Goal: Transaction & Acquisition: Purchase product/service

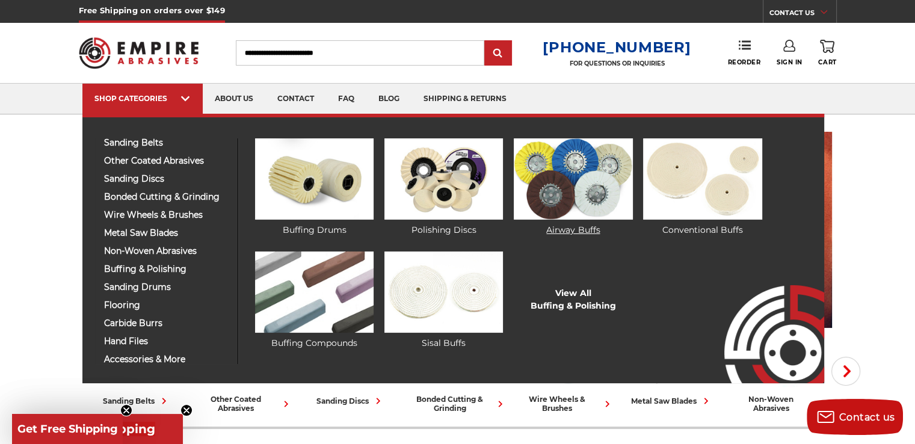
click at [582, 196] on img at bounding box center [573, 178] width 119 height 81
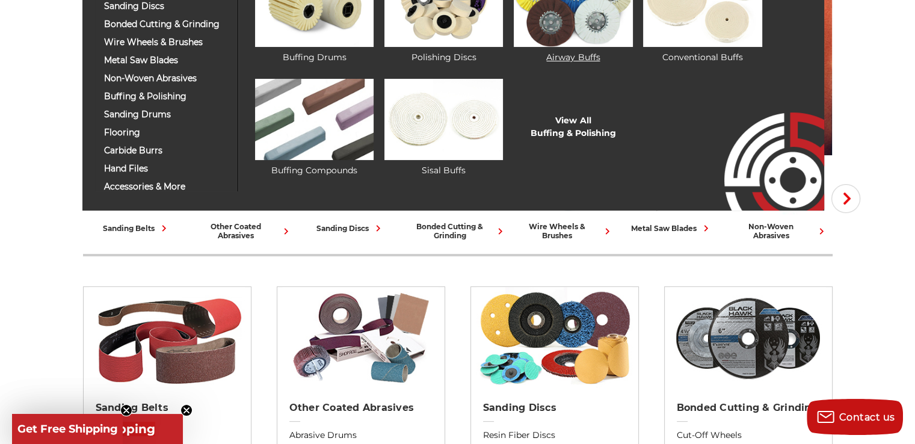
scroll to position [181, 0]
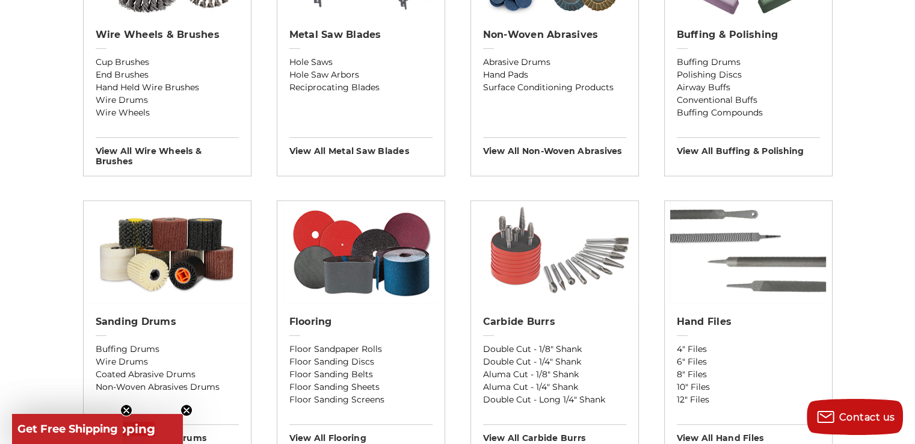
scroll to position [843, 0]
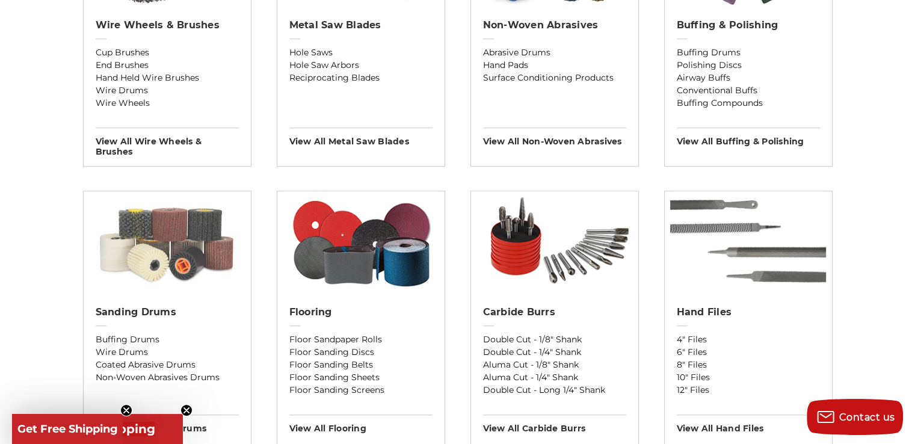
click at [167, 249] on img at bounding box center [167, 242] width 167 height 102
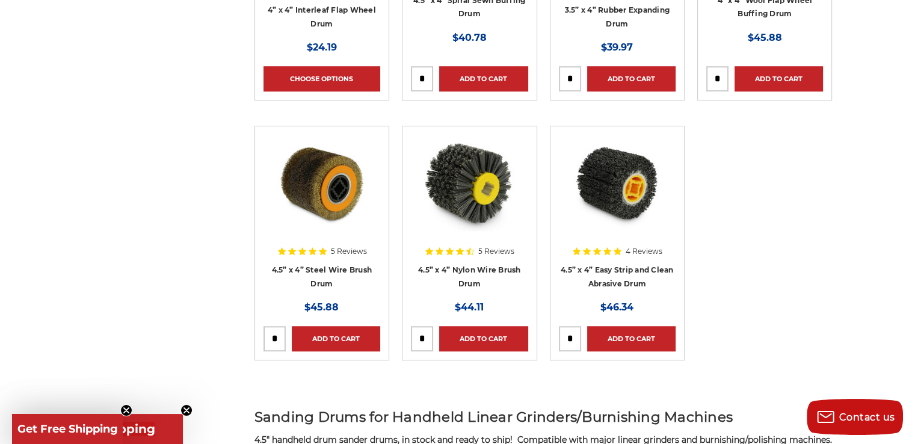
scroll to position [843, 0]
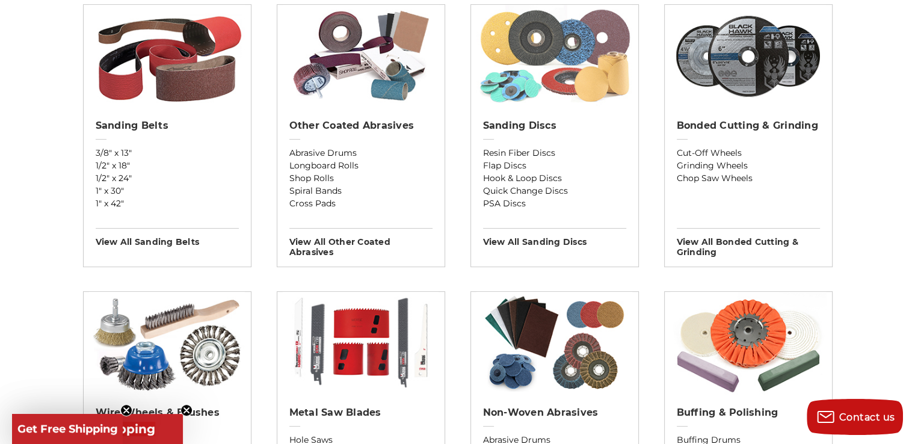
scroll to position [301, 0]
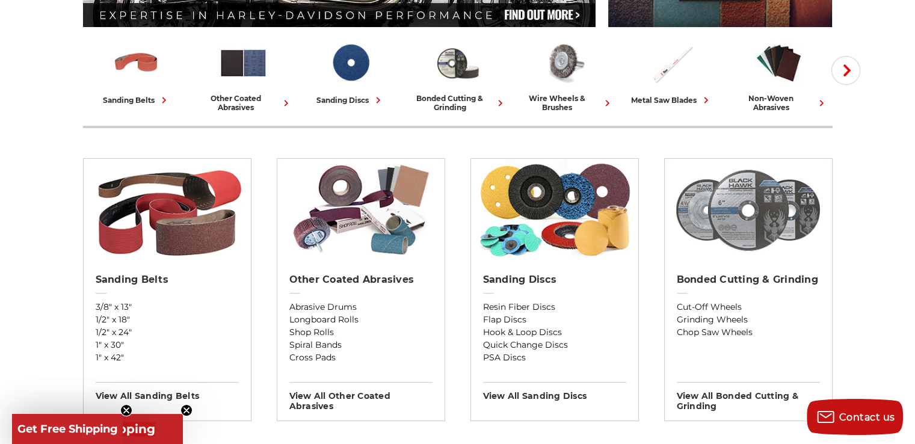
click at [766, 220] on img at bounding box center [748, 210] width 156 height 102
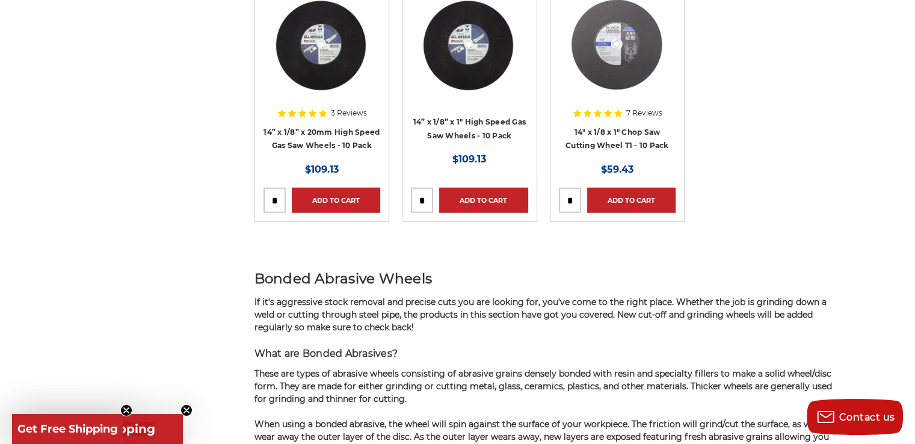
scroll to position [3430, 0]
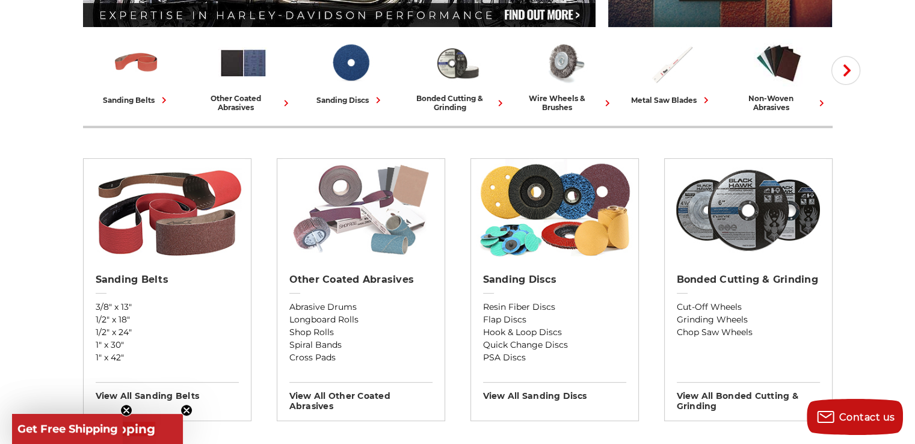
click at [370, 216] on img at bounding box center [361, 210] width 156 height 102
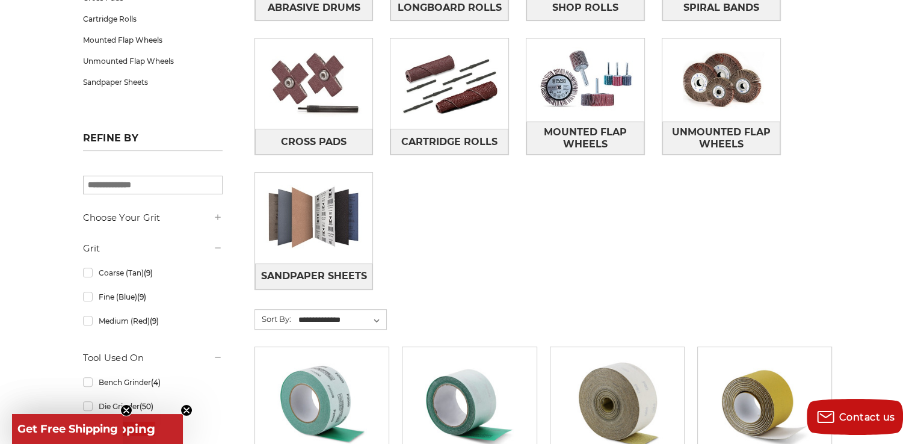
scroll to position [181, 0]
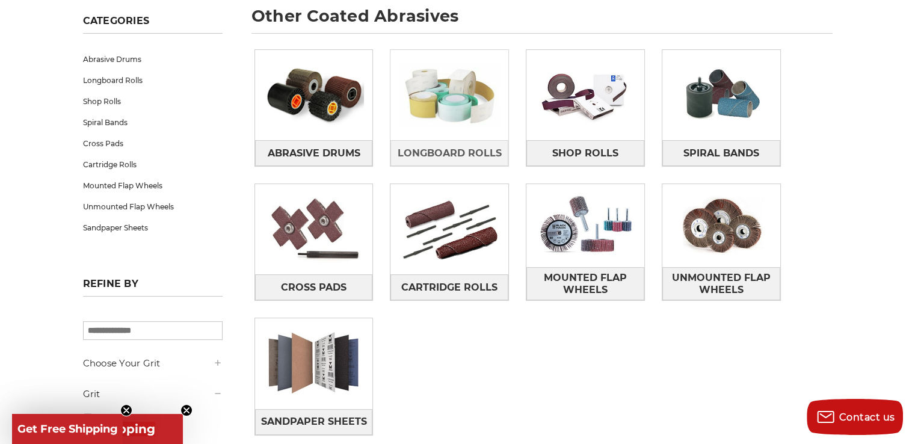
click at [435, 92] on img at bounding box center [450, 95] width 118 height 83
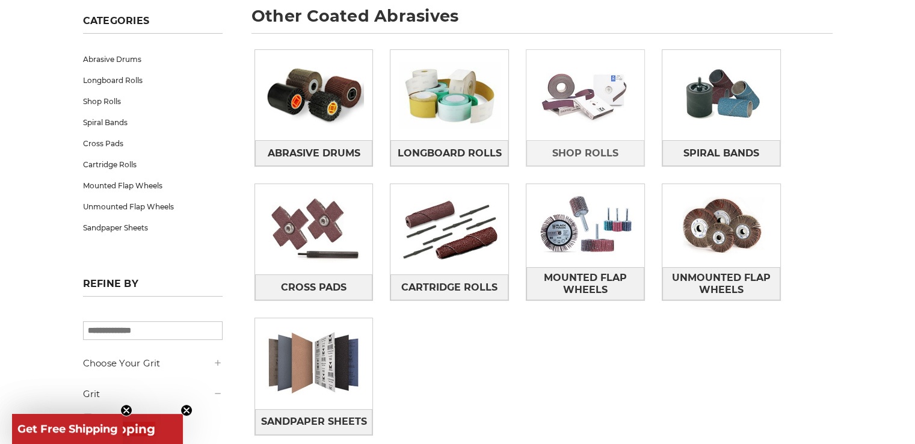
click at [621, 104] on img at bounding box center [586, 95] width 118 height 83
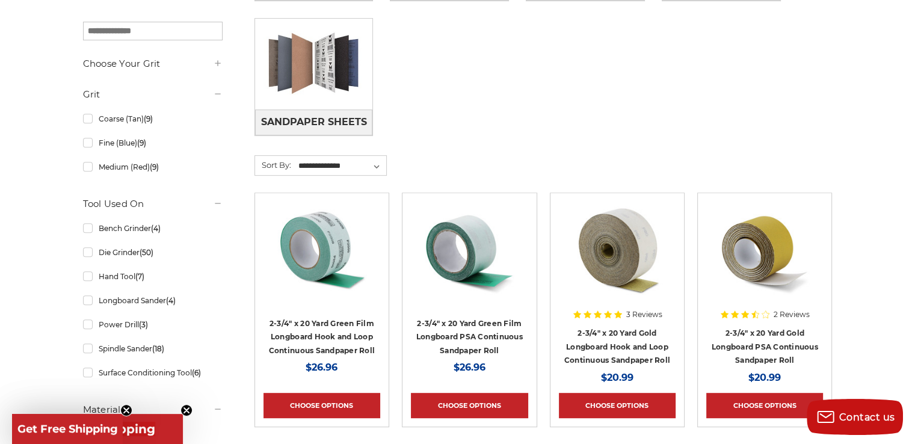
scroll to position [481, 0]
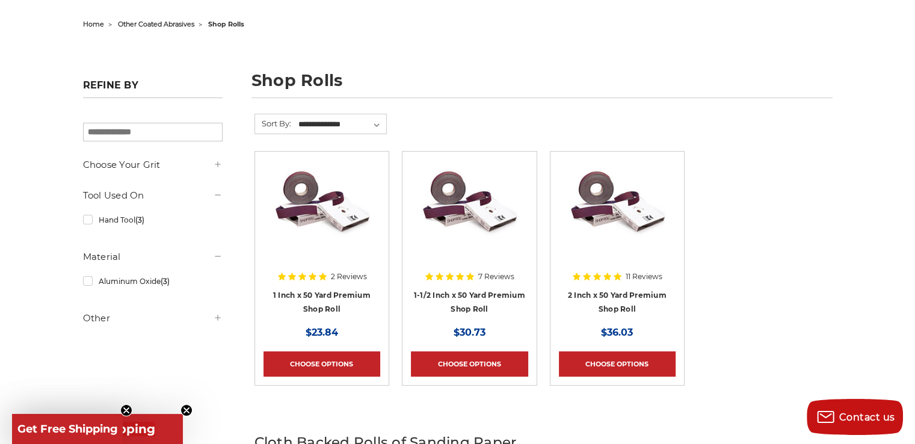
scroll to position [181, 0]
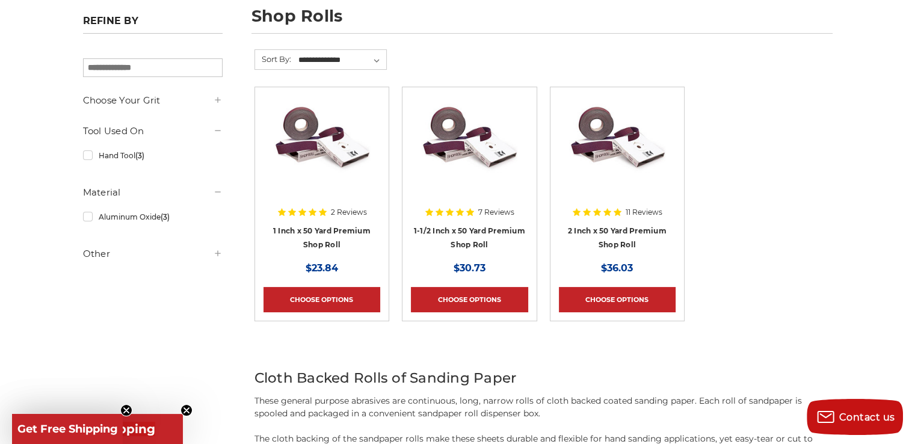
click at [321, 150] on img at bounding box center [322, 144] width 96 height 96
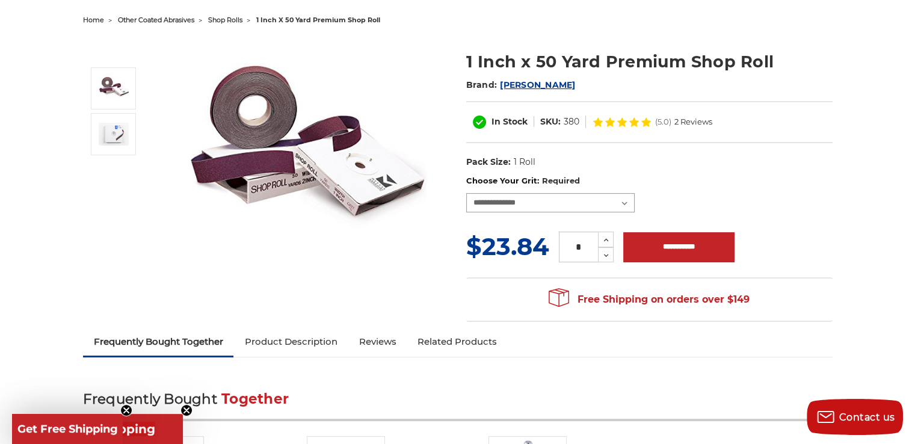
click at [565, 196] on select "**********" at bounding box center [550, 202] width 169 height 19
click at [738, 157] on dl "UPC: Pack Size: 1 Roll Material: Aluminum Oxide Tool: Hand Tool stock: 20,30,80…" at bounding box center [649, 162] width 367 height 25
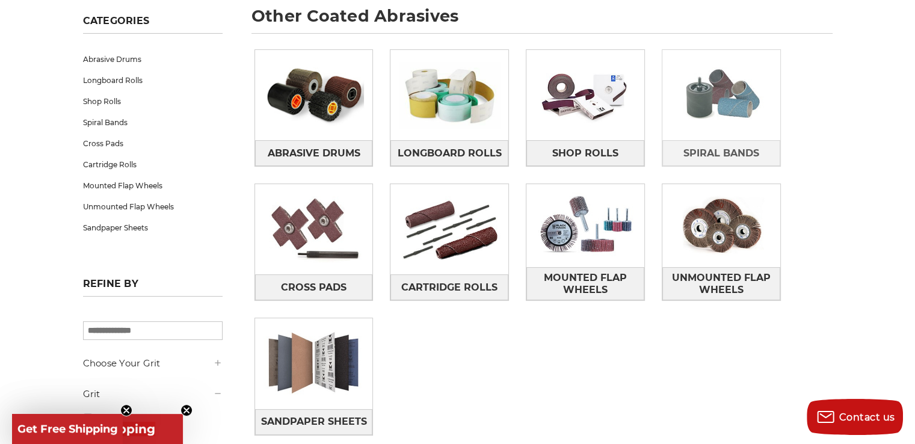
click at [702, 102] on img at bounding box center [722, 95] width 118 height 83
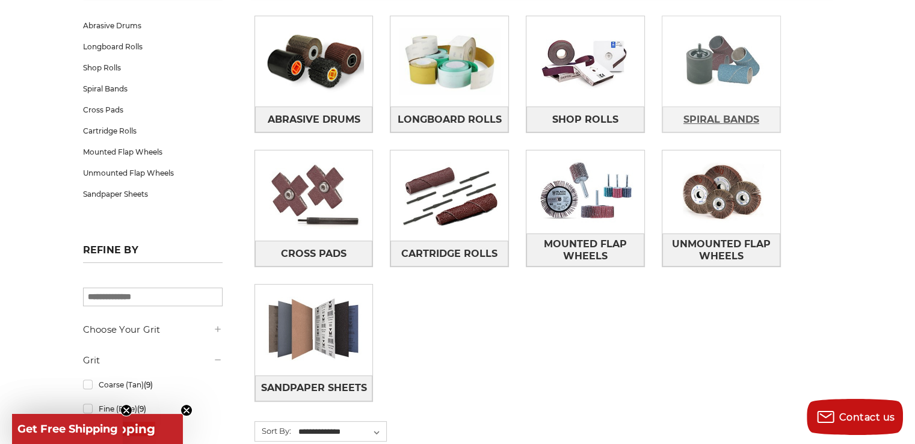
scroll to position [241, 0]
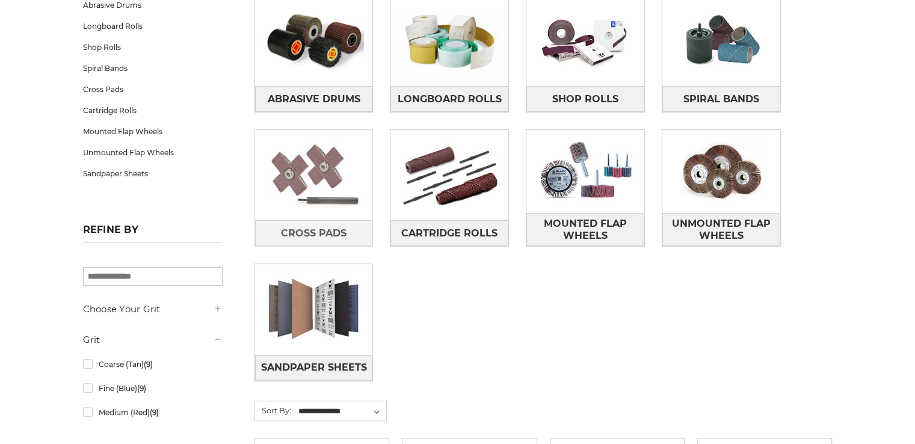
scroll to position [235, 0]
click at [309, 154] on img at bounding box center [314, 175] width 118 height 83
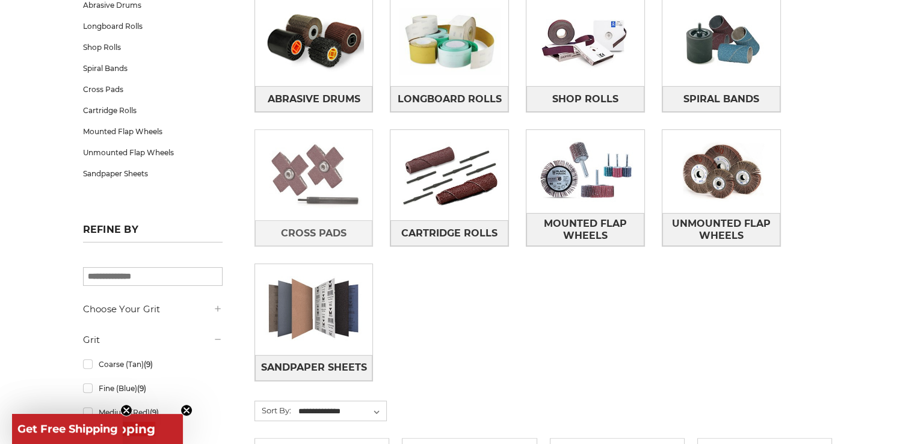
scroll to position [0, 0]
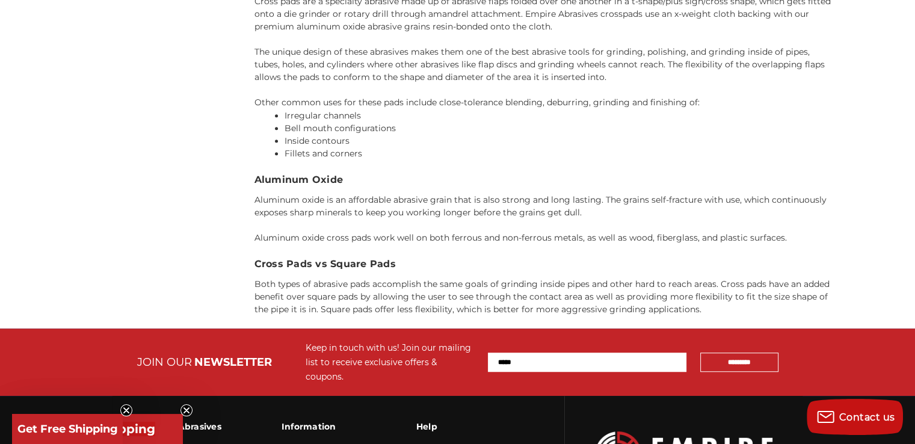
scroll to position [843, 0]
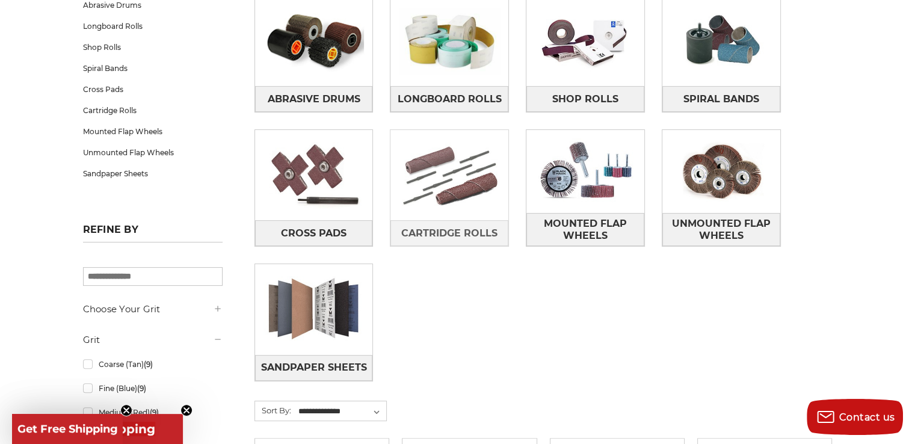
click at [447, 188] on img at bounding box center [450, 175] width 118 height 83
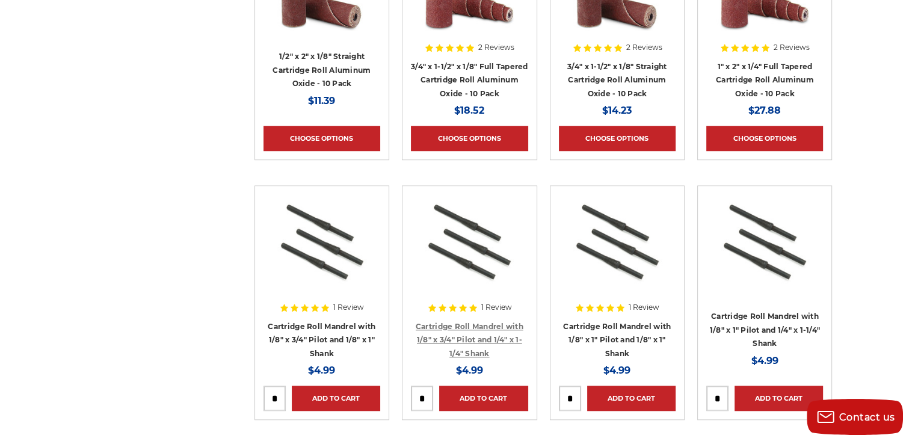
scroll to position [1023, 0]
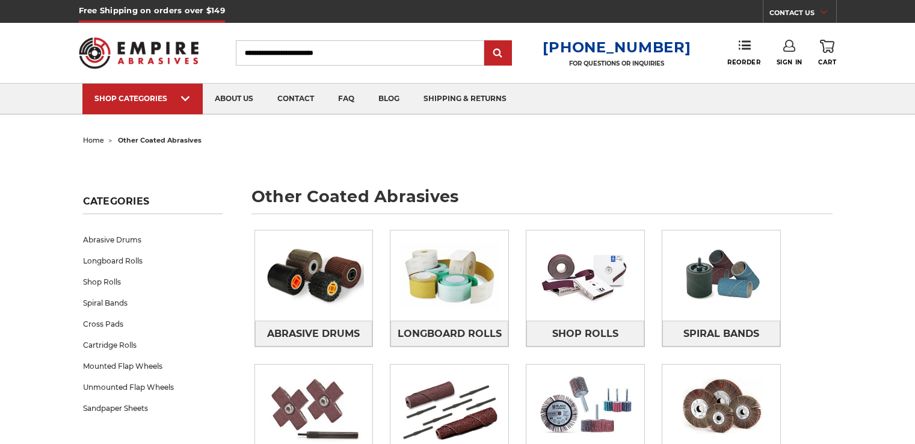
scroll to position [229, 0]
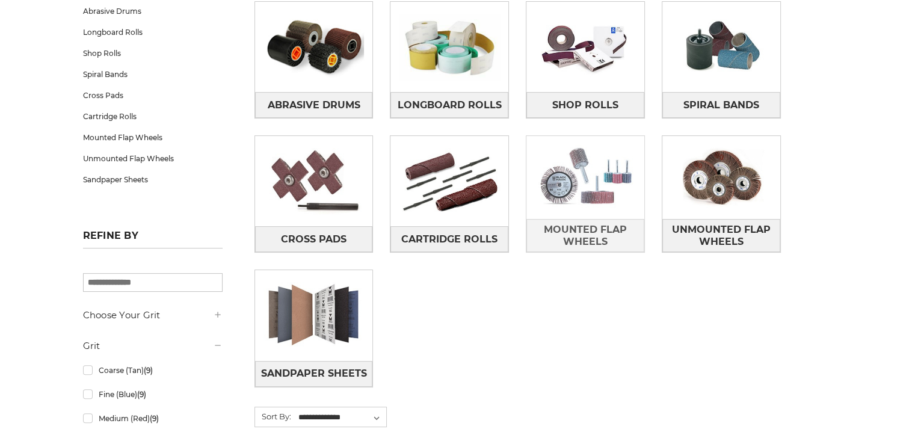
click at [609, 194] on img at bounding box center [586, 177] width 118 height 83
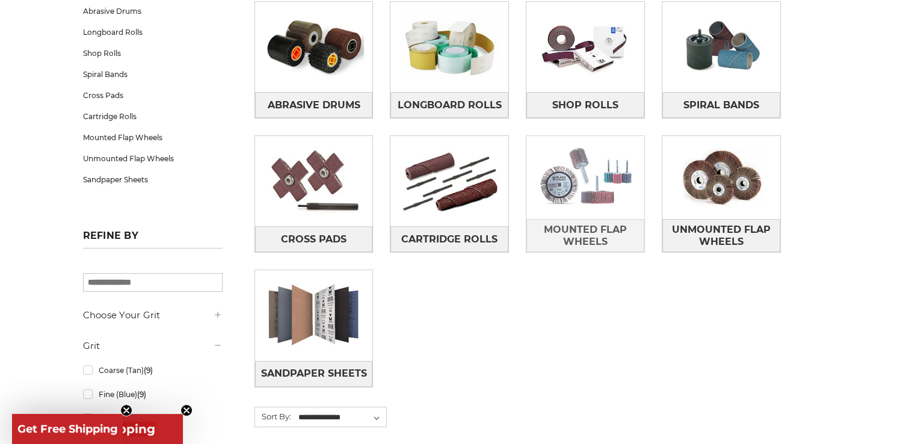
scroll to position [0, 0]
click at [589, 181] on img at bounding box center [586, 177] width 118 height 83
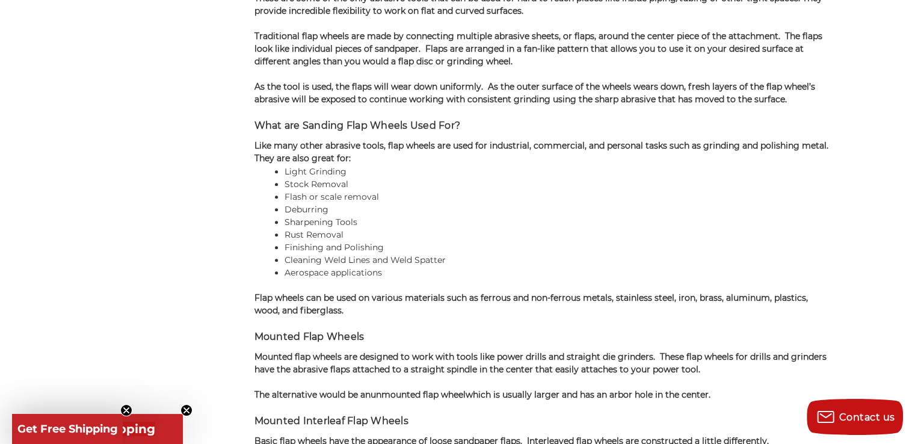
scroll to position [963, 0]
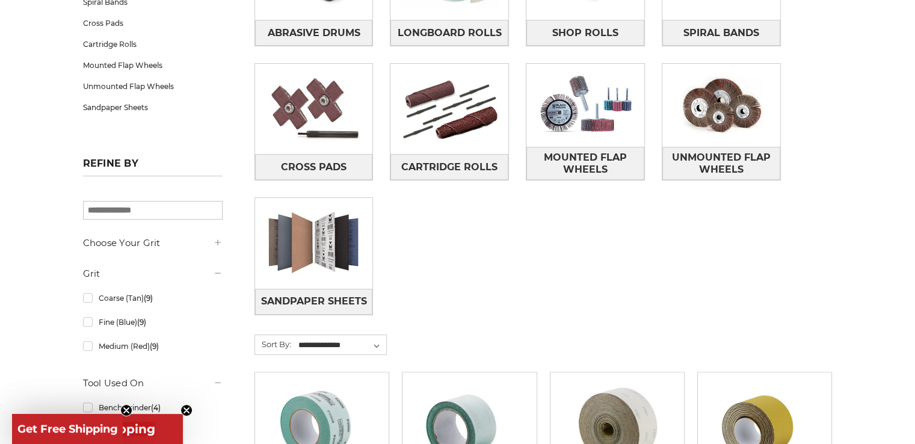
scroll to position [349, 0]
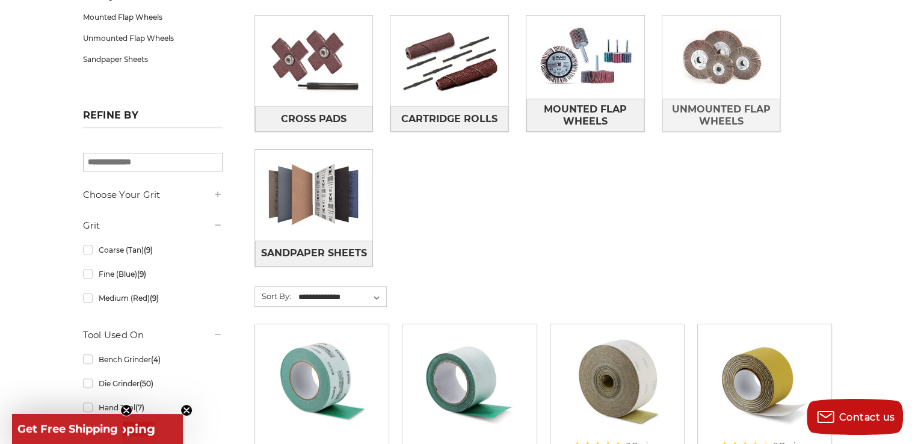
click at [689, 75] on img at bounding box center [722, 57] width 118 height 83
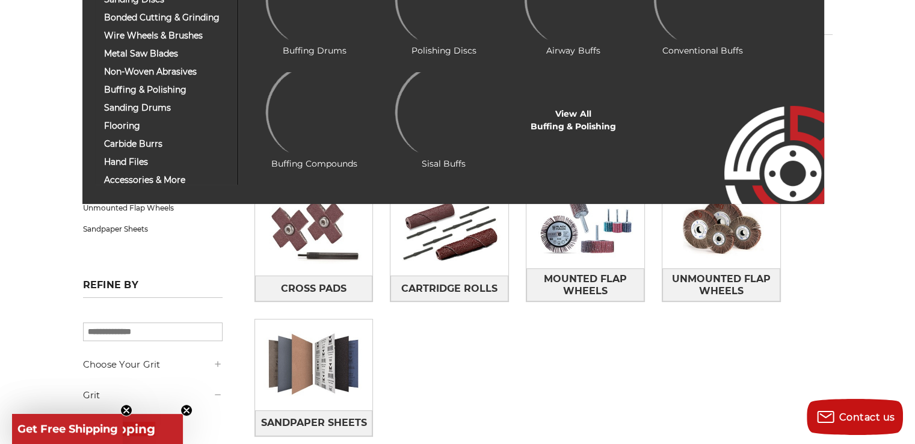
scroll to position [181, 0]
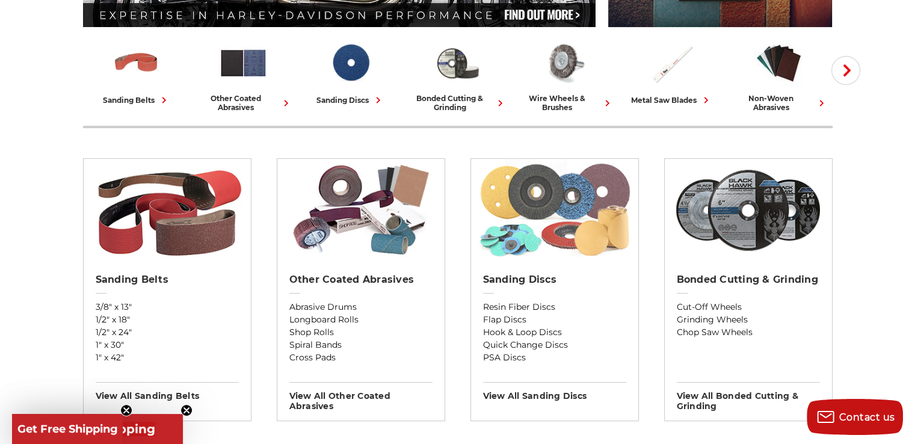
click at [539, 241] on img at bounding box center [555, 210] width 156 height 102
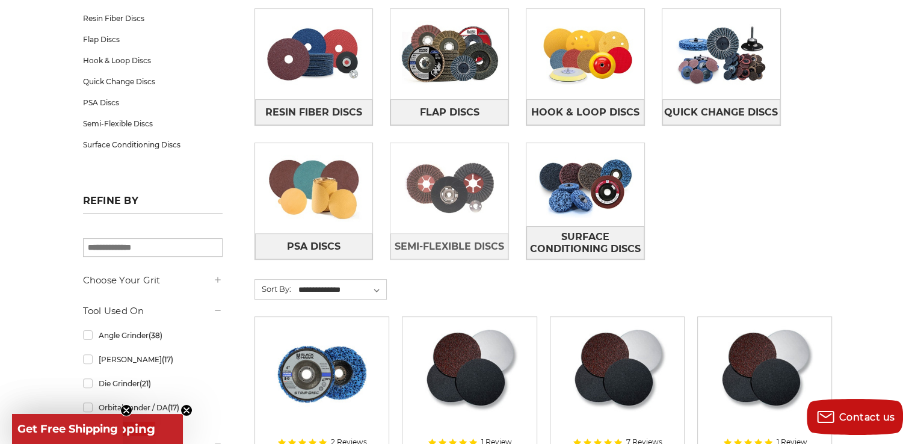
scroll to position [241, 0]
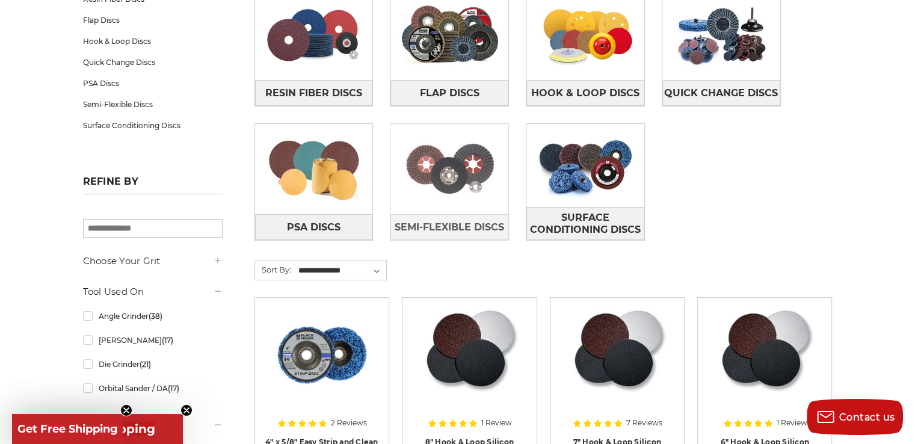
click at [418, 164] on img at bounding box center [450, 169] width 118 height 83
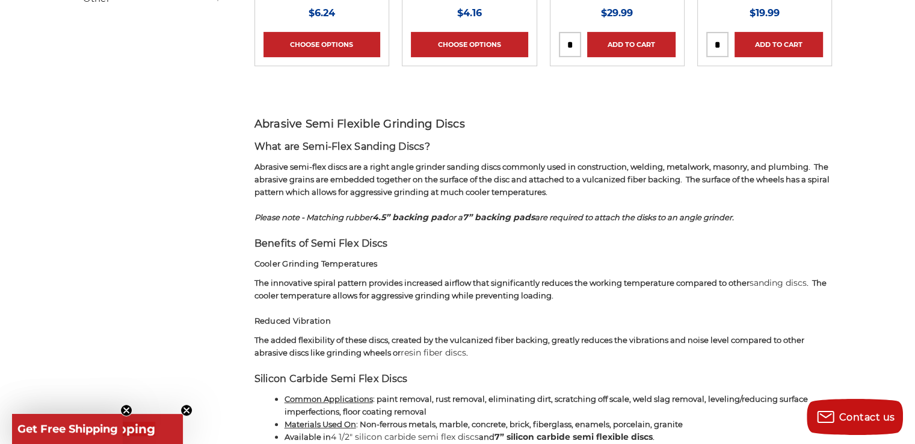
scroll to position [481, 0]
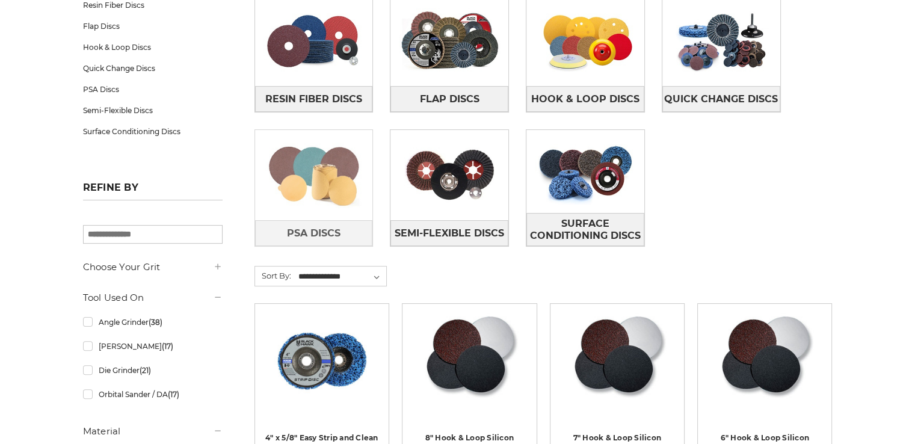
scroll to position [235, 0]
click at [289, 167] on img at bounding box center [314, 175] width 118 height 83
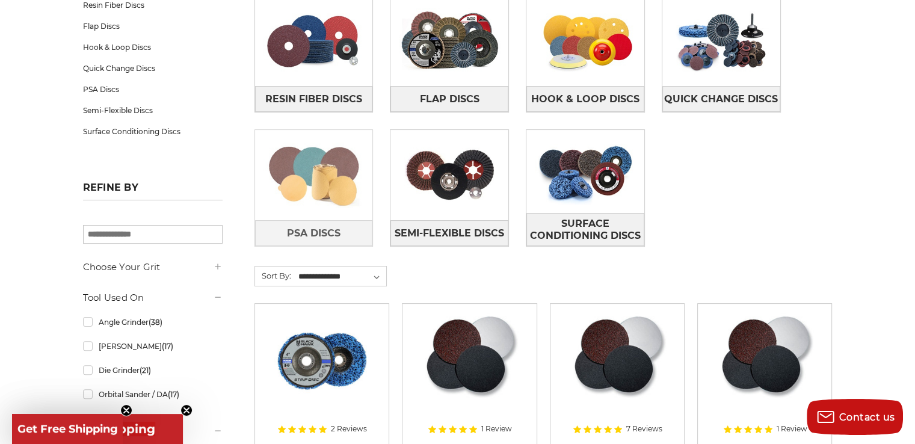
scroll to position [287, 0]
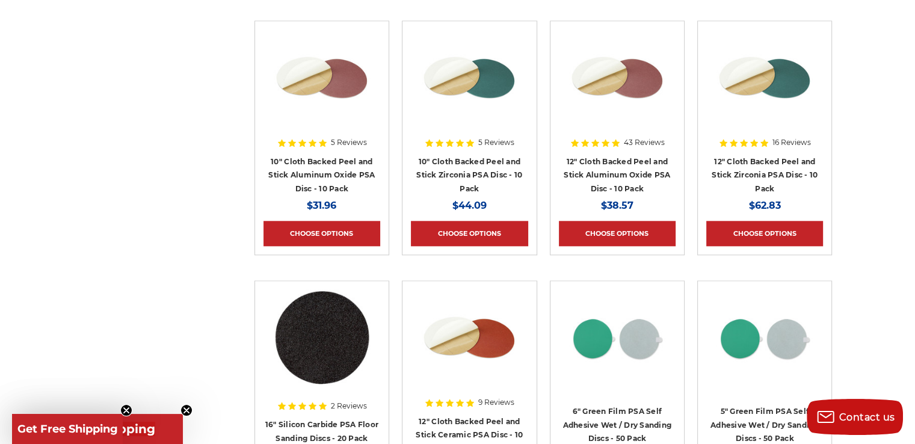
scroll to position [1444, 0]
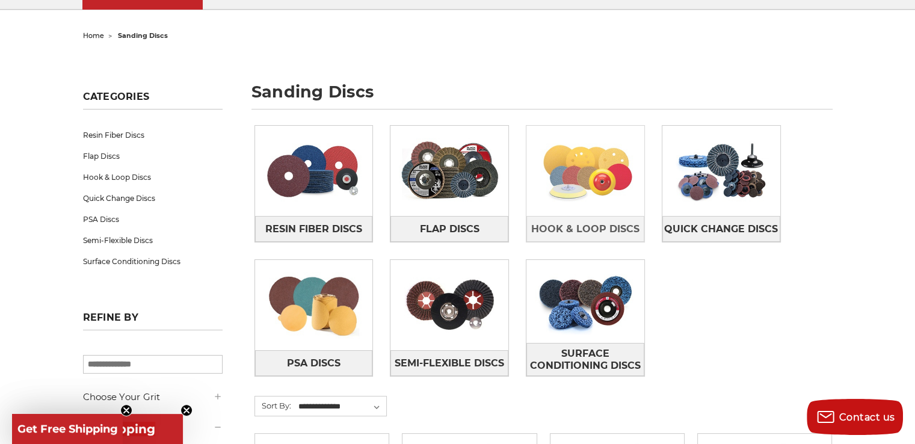
click at [539, 172] on img at bounding box center [586, 170] width 118 height 83
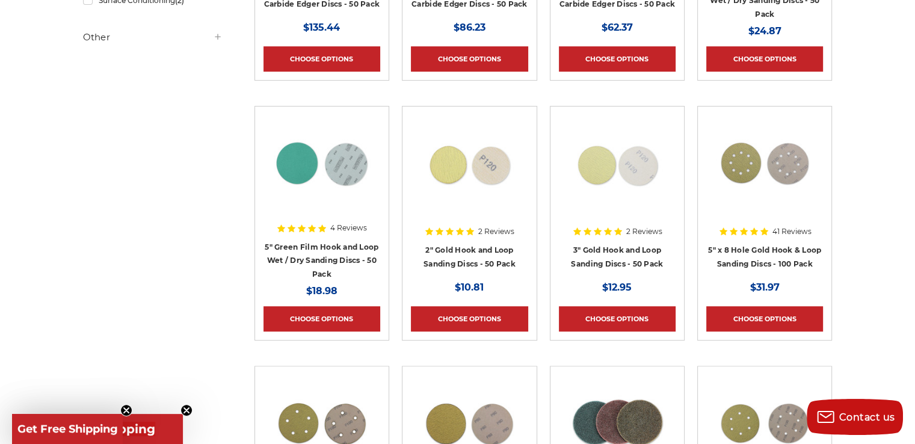
scroll to position [181, 0]
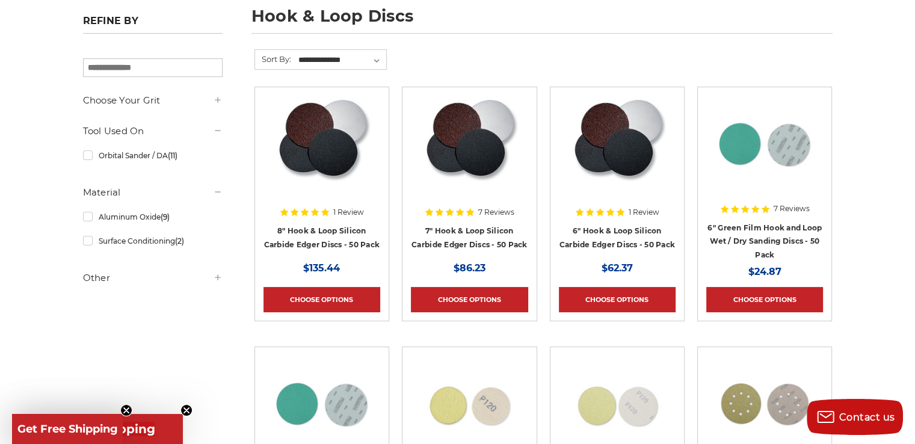
click at [210, 280] on h5 "Other" at bounding box center [153, 278] width 140 height 14
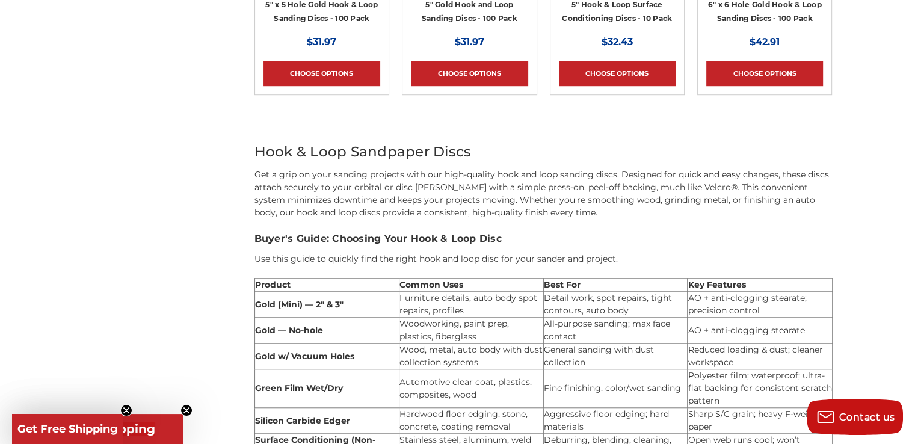
scroll to position [782, 0]
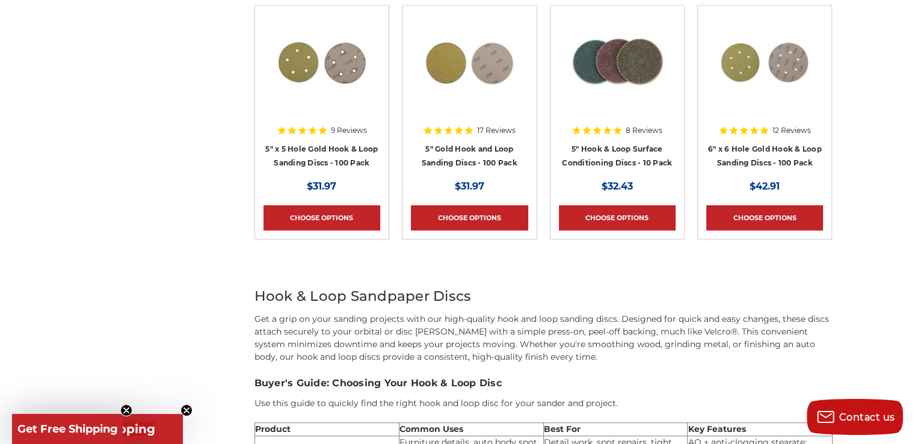
click at [339, 75] on img at bounding box center [322, 62] width 96 height 96
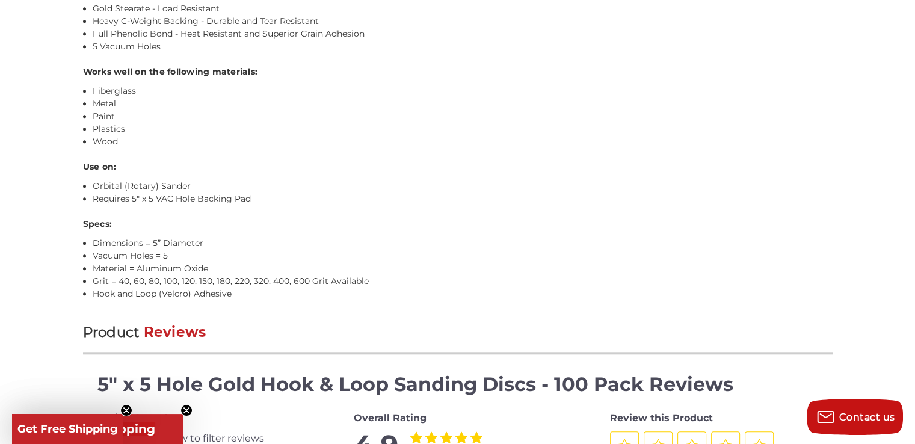
scroll to position [1103, 0]
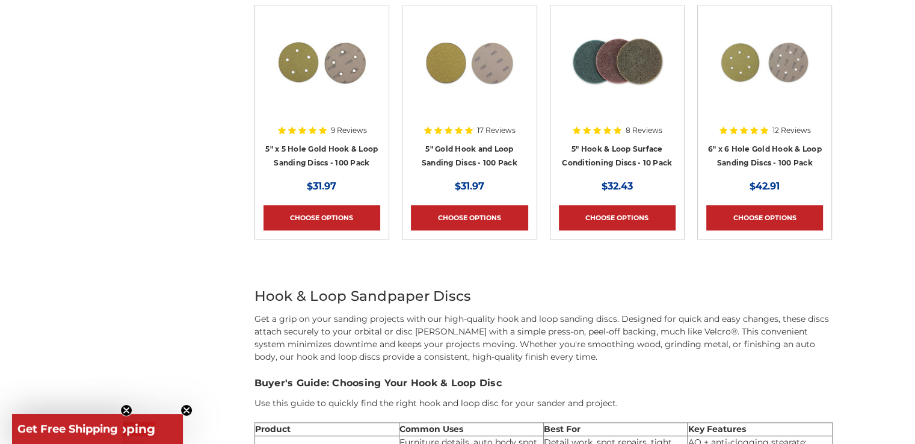
click at [466, 82] on img at bounding box center [469, 62] width 96 height 96
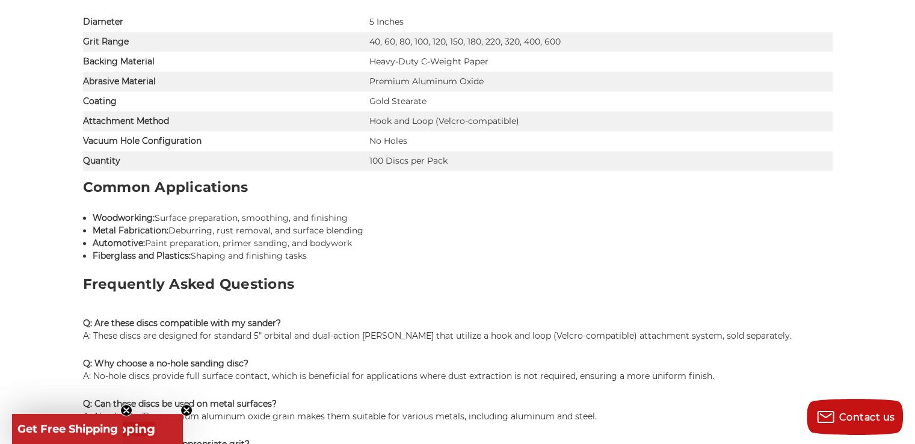
scroll to position [1087, 0]
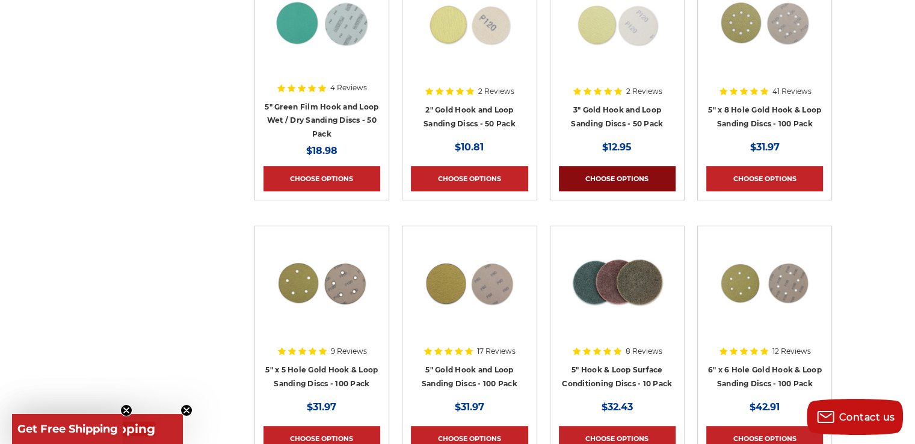
scroll to position [481, 0]
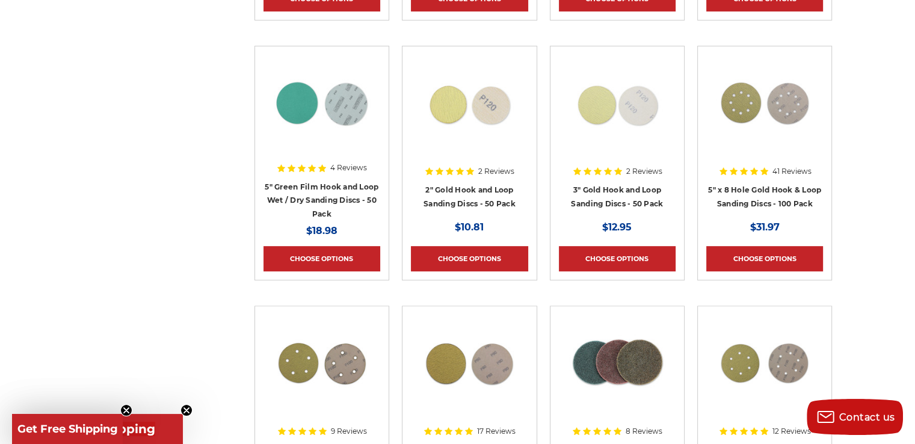
click at [311, 96] on img at bounding box center [322, 103] width 96 height 96
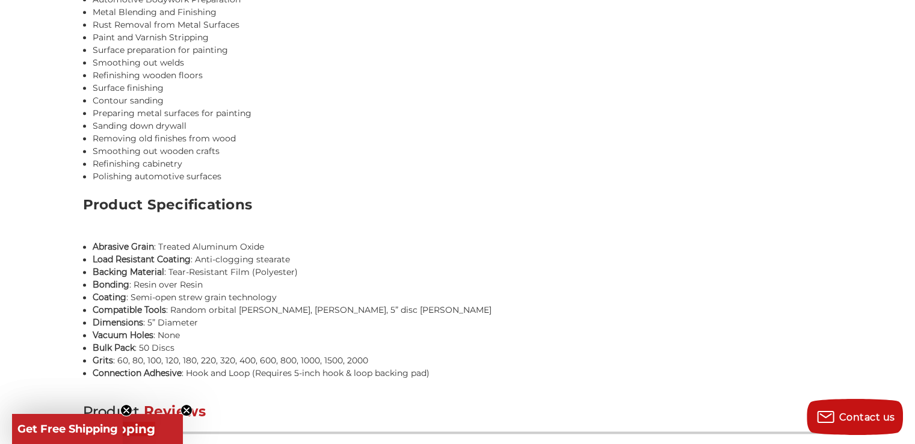
scroll to position [1669, 0]
